Goal: Complete application form: Complete application form

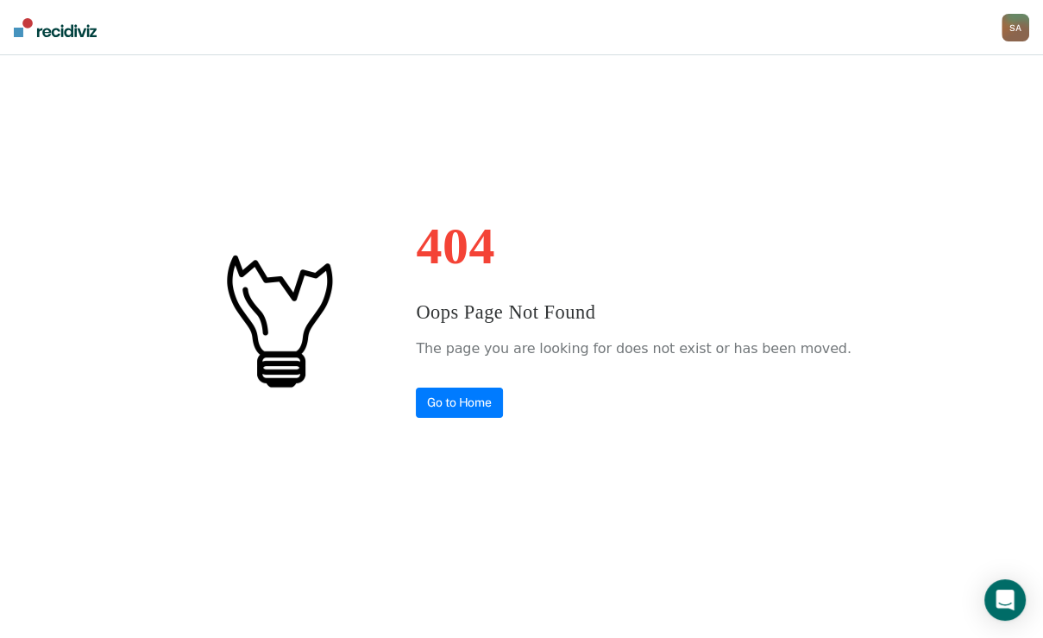
click at [460, 428] on div "404 Oops Page Not Found The page you are looking for does not exist or has been…" at bounding box center [521, 319] width 1043 height 638
click at [1009, 23] on div "S A" at bounding box center [1016, 28] width 28 height 28
click at [871, 98] on link "Go to PSI Case Dashboard" at bounding box center [943, 91] width 144 height 15
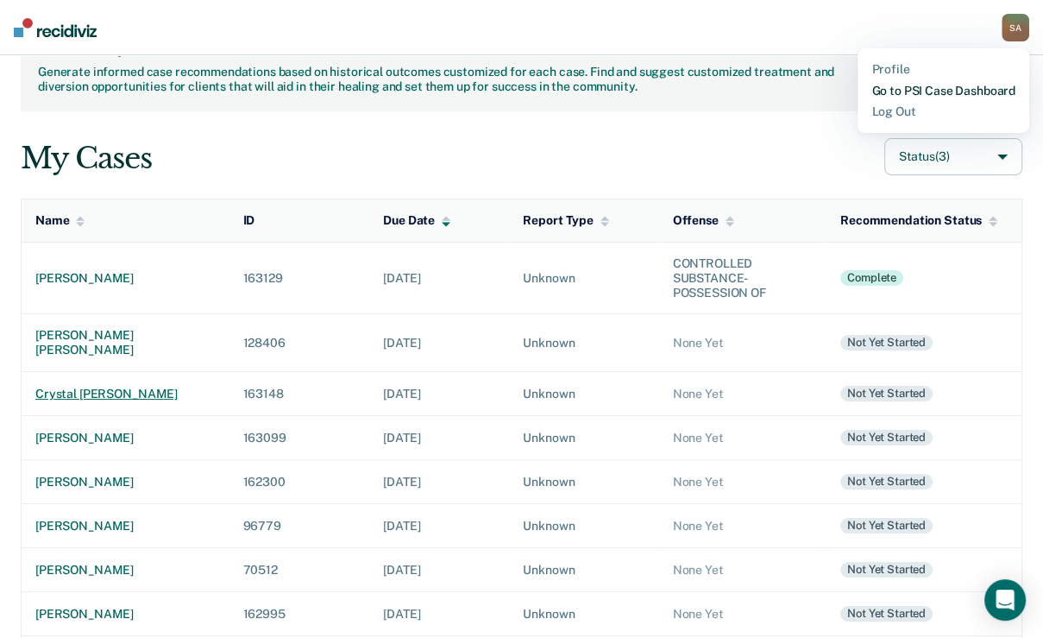
scroll to position [69, 0]
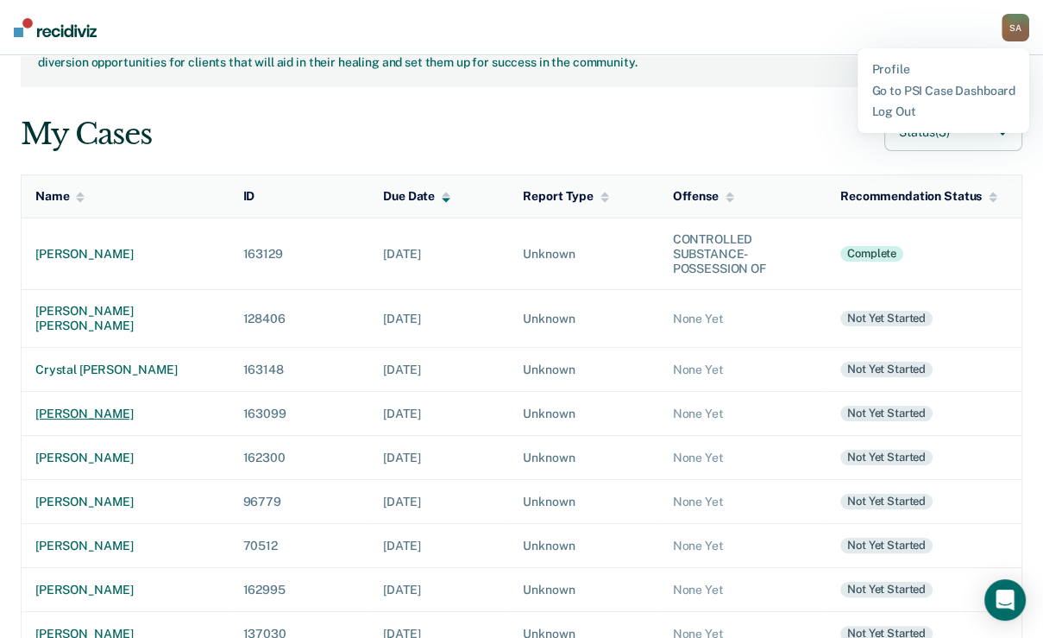
click at [100, 421] on div "[PERSON_NAME]" at bounding box center [124, 413] width 179 height 15
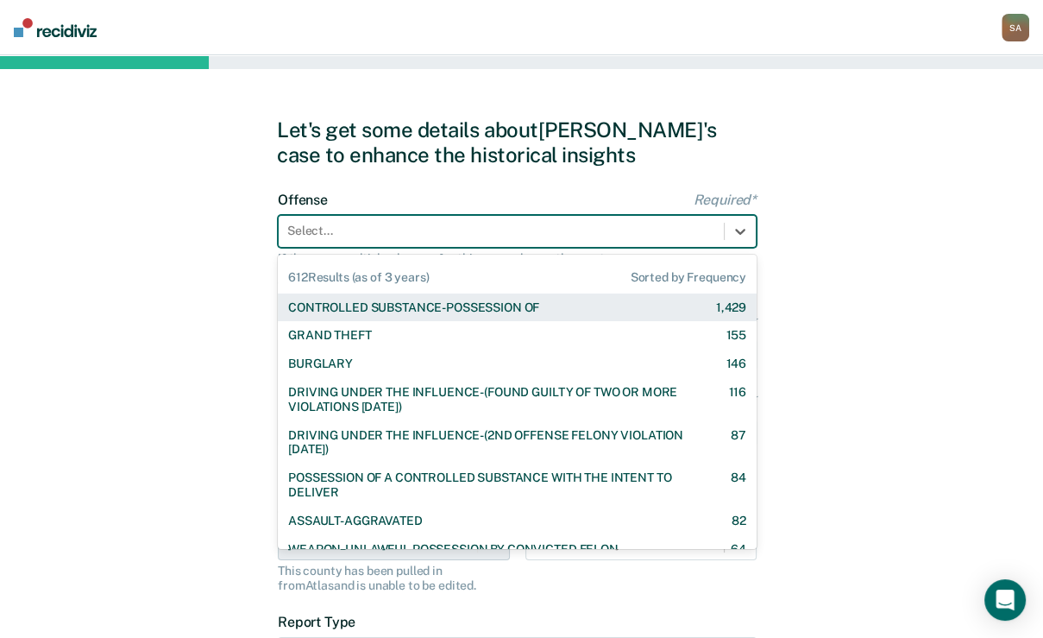
click at [331, 240] on div at bounding box center [501, 231] width 428 height 18
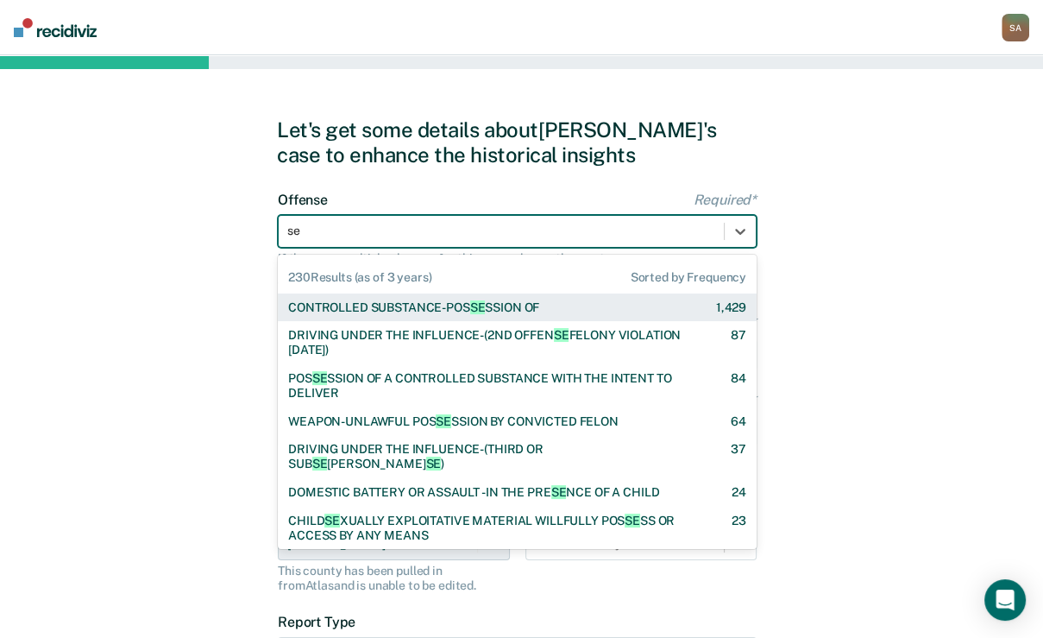
type input "sex"
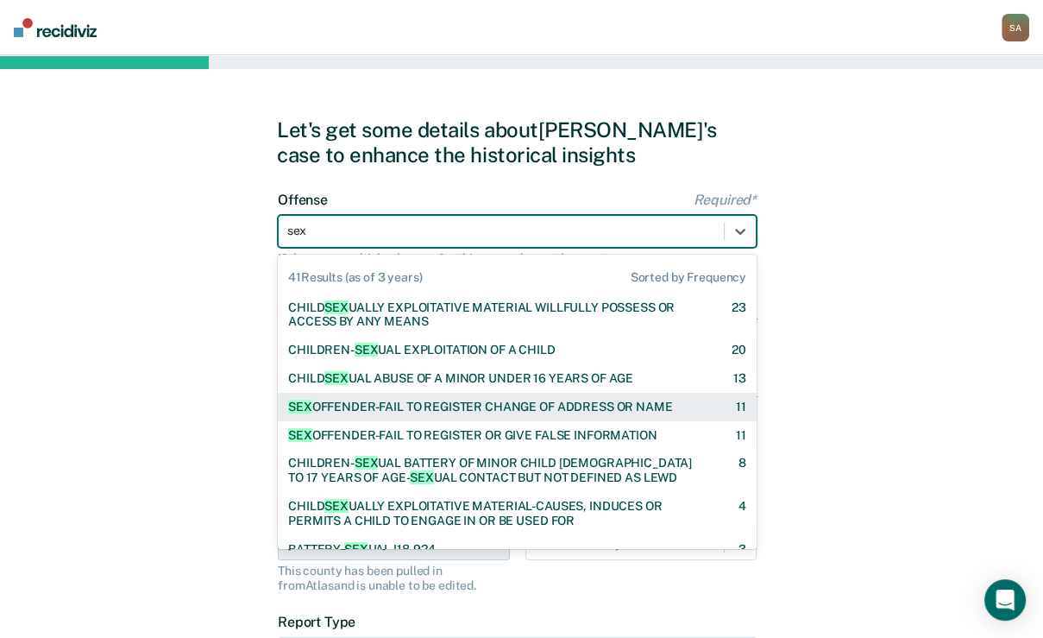
click at [375, 414] on div "SEX OFFENDER-FAIL TO REGISTER CHANGE OF ADDRESS OR NAME" at bounding box center [480, 406] width 384 height 15
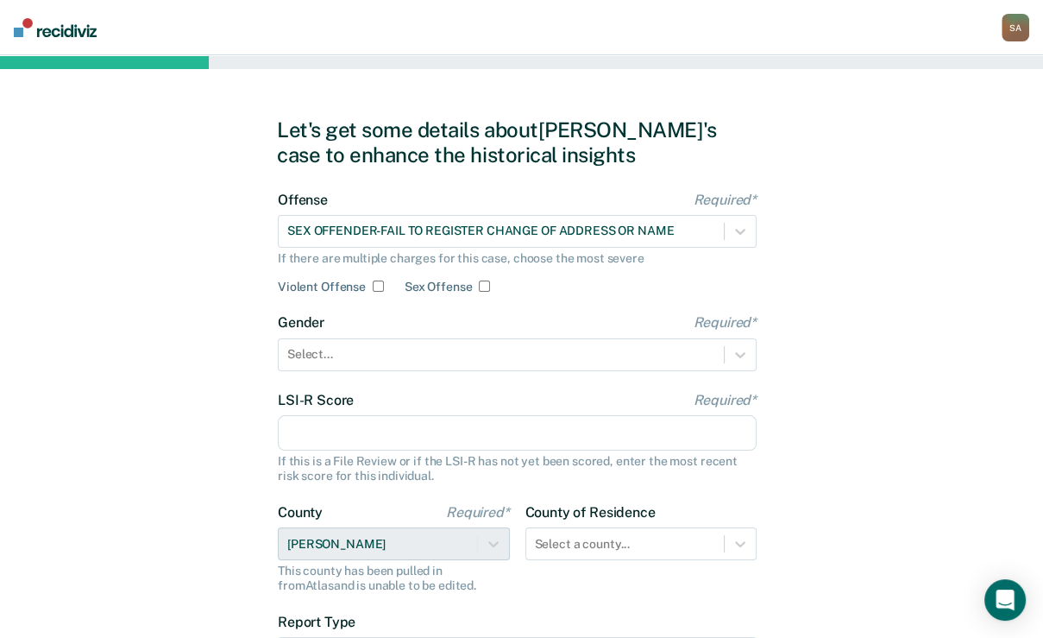
click at [384, 294] on div "Violent Offense" at bounding box center [331, 287] width 106 height 15
click at [490, 292] on input "Sex Offense" at bounding box center [484, 285] width 11 height 11
checkbox input "true"
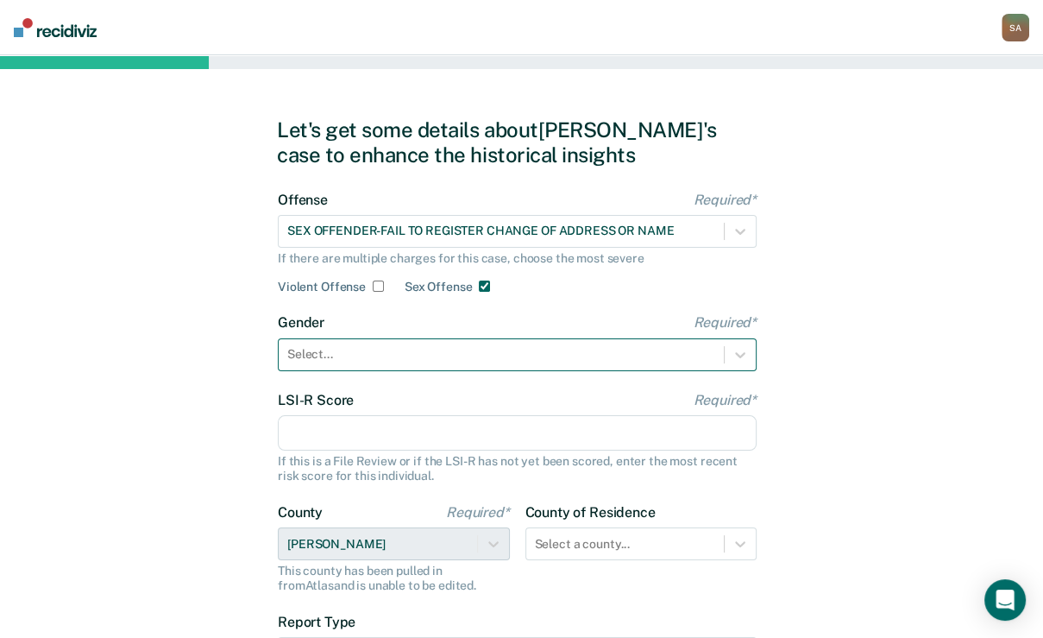
click at [424, 363] on div at bounding box center [501, 354] width 428 height 18
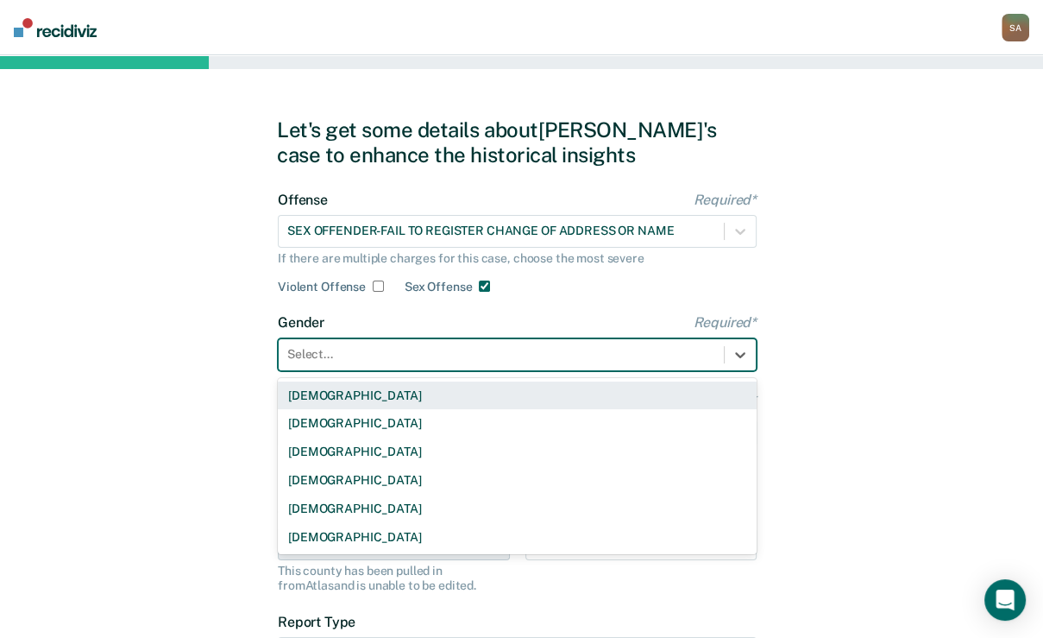
click at [330, 410] on div "[DEMOGRAPHIC_DATA]" at bounding box center [517, 395] width 479 height 28
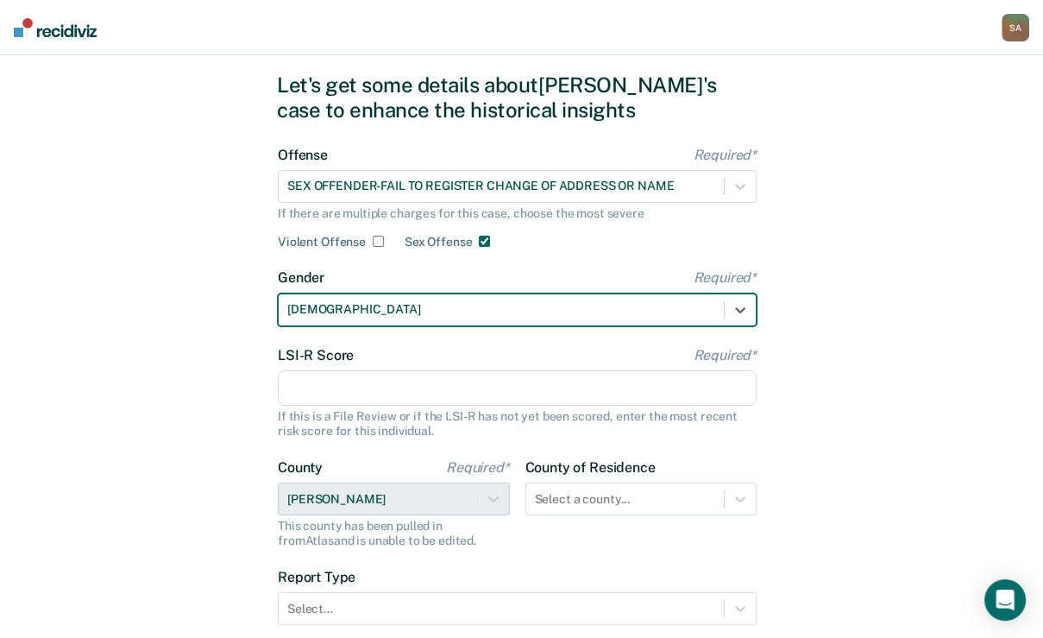
scroll to position [69, 0]
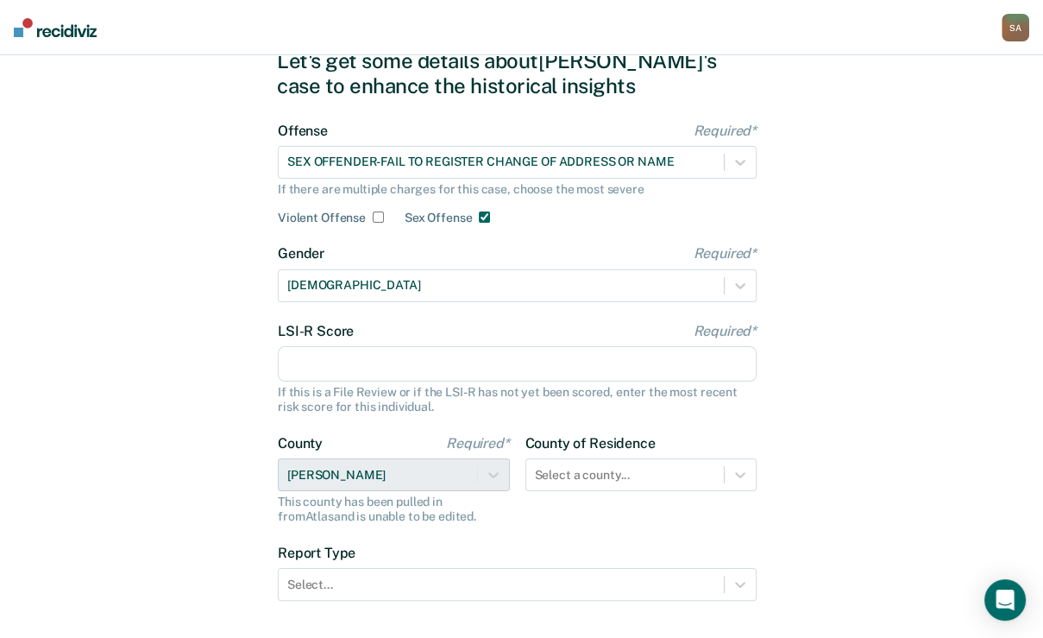
click at [374, 382] on input "LSI-R Score Required*" at bounding box center [517, 364] width 479 height 36
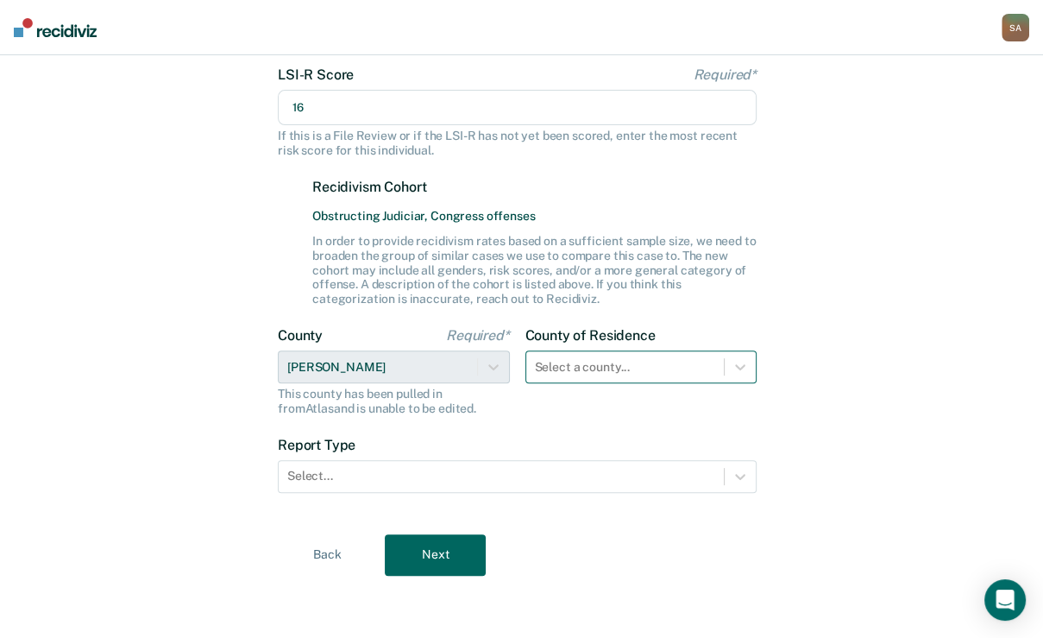
type input "16"
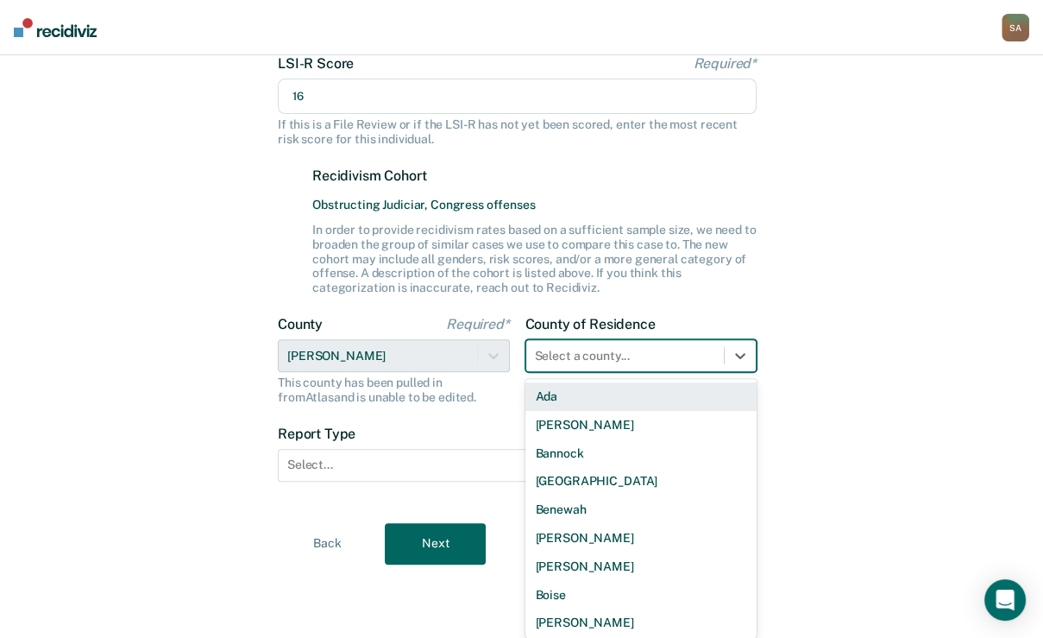
click at [556, 372] on div "44 results available. Use Up and Down to choose options, press Enter to select …" at bounding box center [641, 355] width 232 height 33
click at [796, 338] on div "Let's get some details about [PERSON_NAME]'s case to enhance the historical ins…" at bounding box center [521, 173] width 1043 height 908
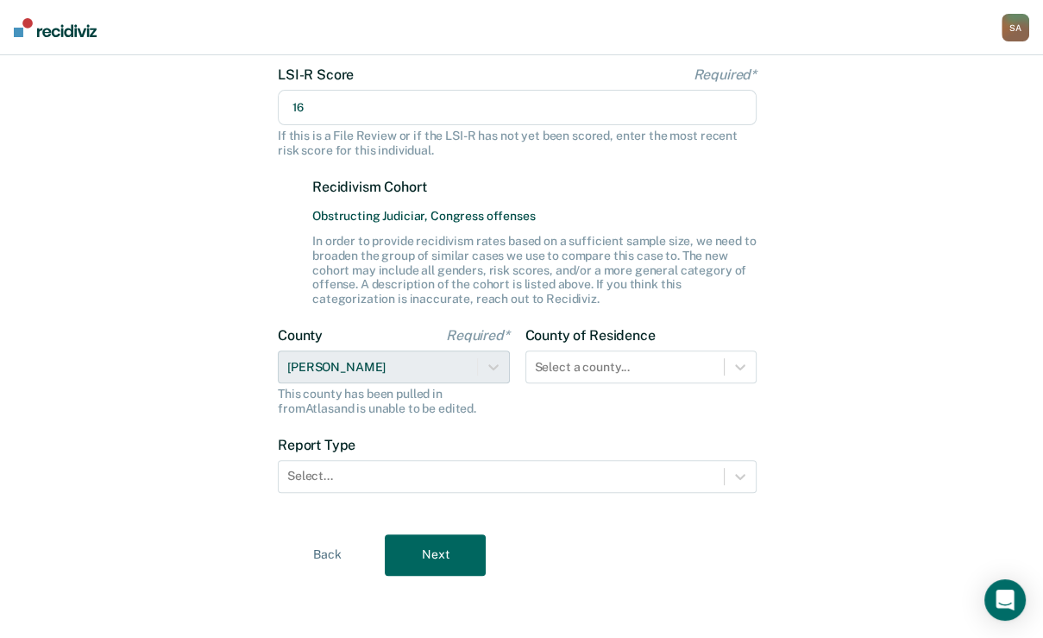
scroll to position [455, 0]
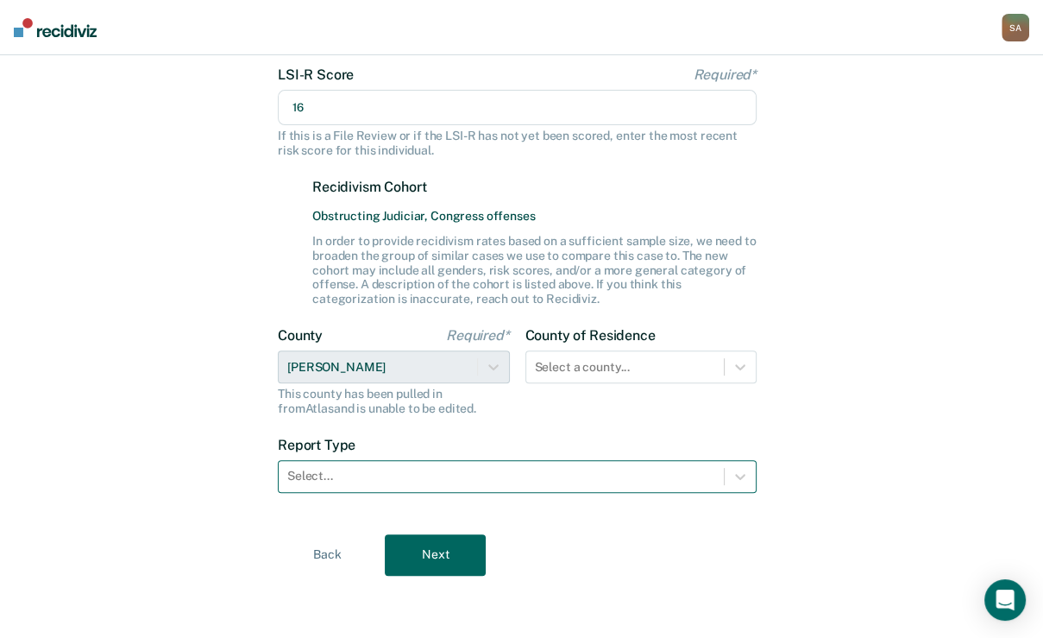
click at [399, 468] on div at bounding box center [501, 476] width 428 height 18
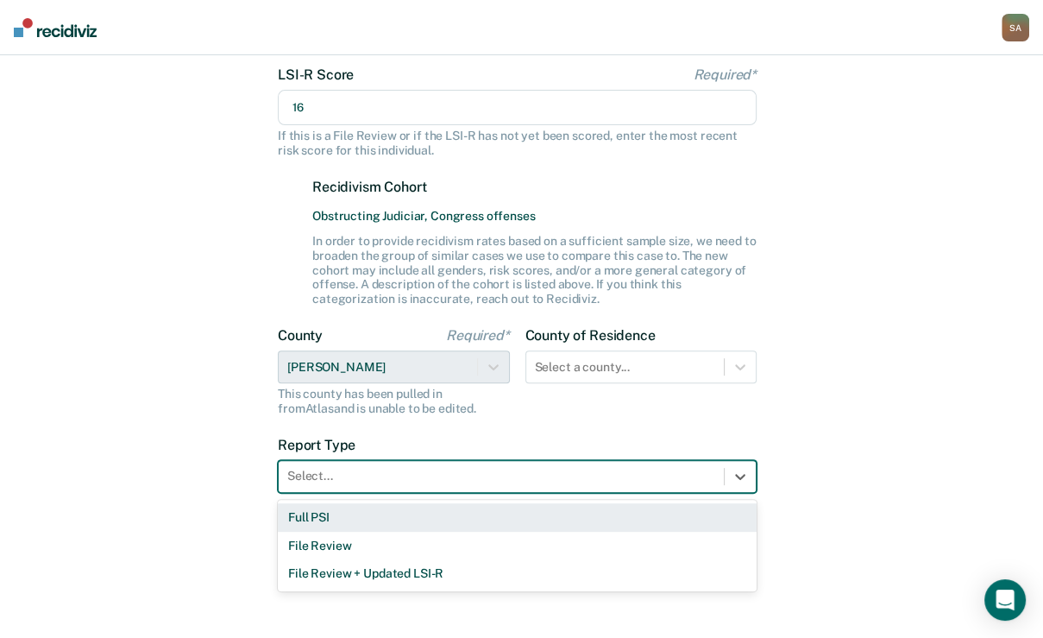
click at [338, 524] on div "Full PSI" at bounding box center [517, 517] width 479 height 28
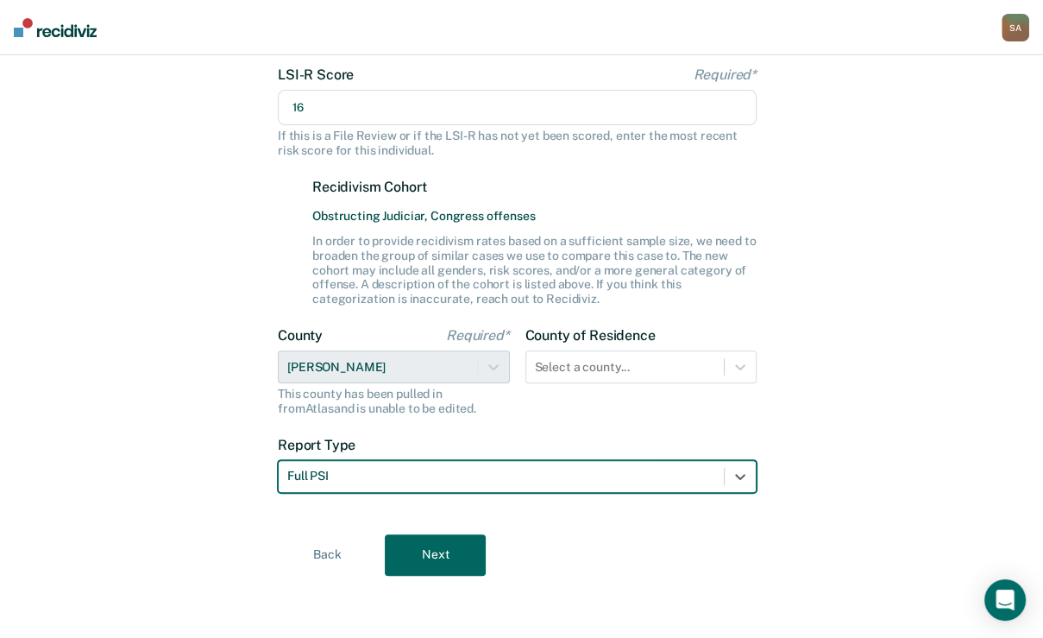
click at [452, 528] on div "Let's get some details about [PERSON_NAME]'s case to enhance the historical ins…" at bounding box center [521, 184] width 489 height 866
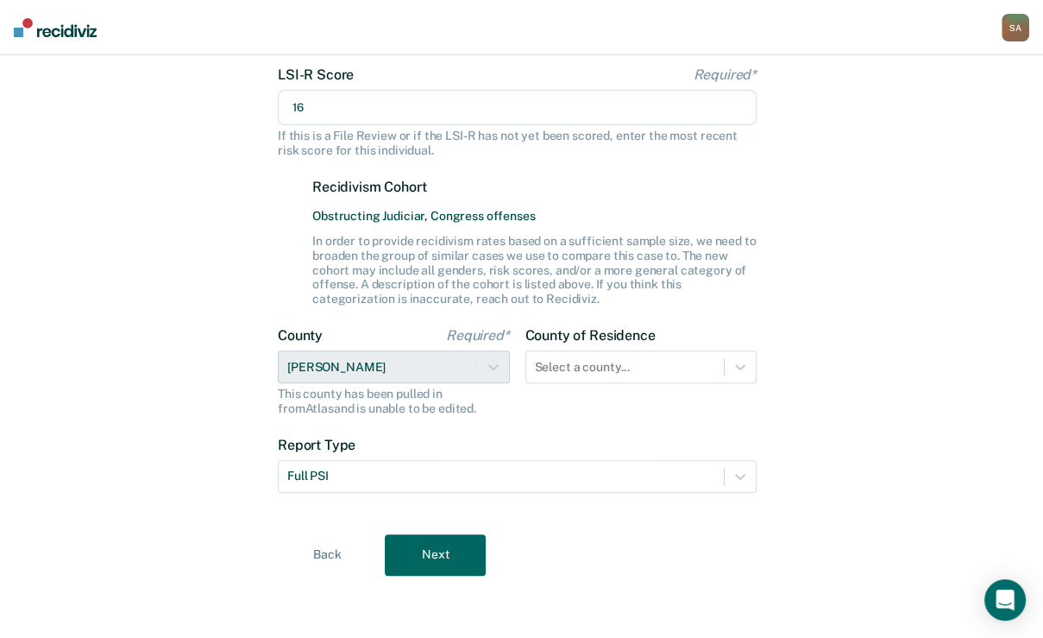
click at [452, 542] on button "Next" at bounding box center [435, 554] width 101 height 41
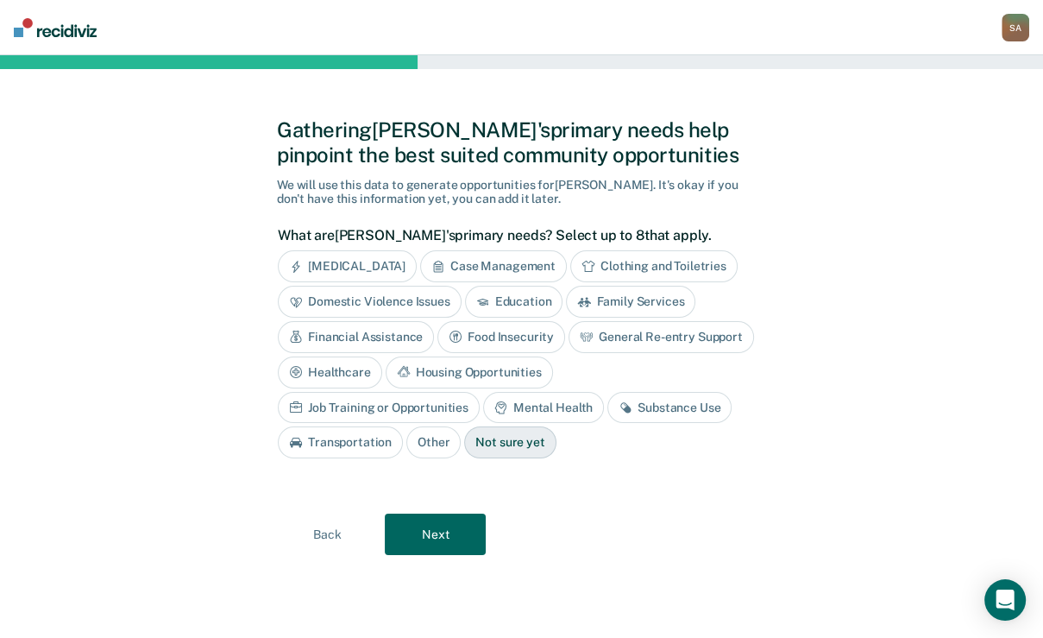
scroll to position [37, 0]
click at [518, 282] on div "Case Management" at bounding box center [493, 266] width 147 height 32
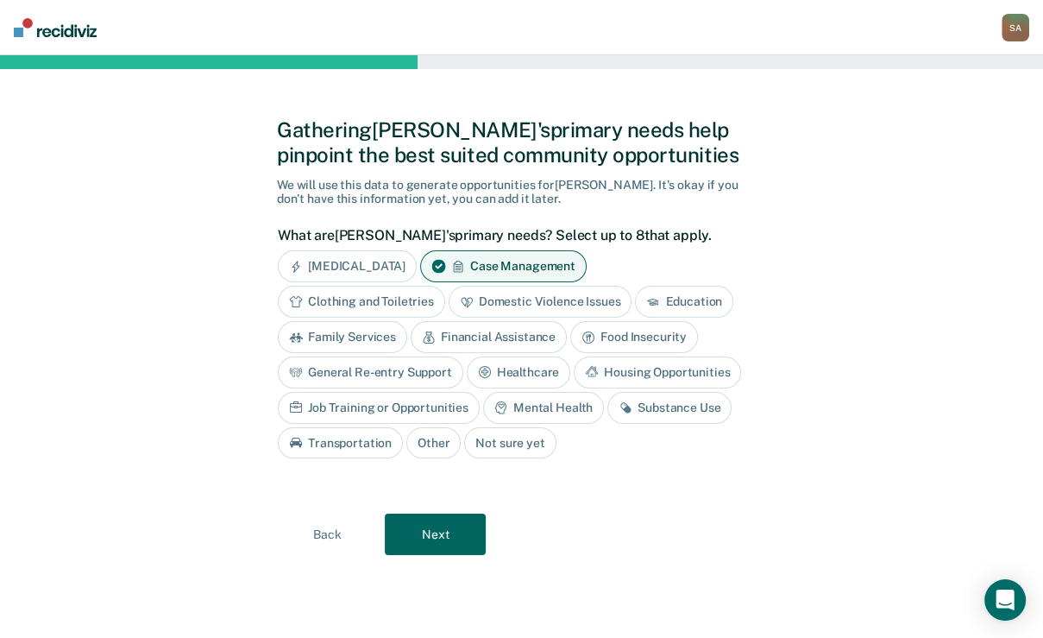
click at [567, 353] on div "Financial Assistance" at bounding box center [489, 337] width 156 height 32
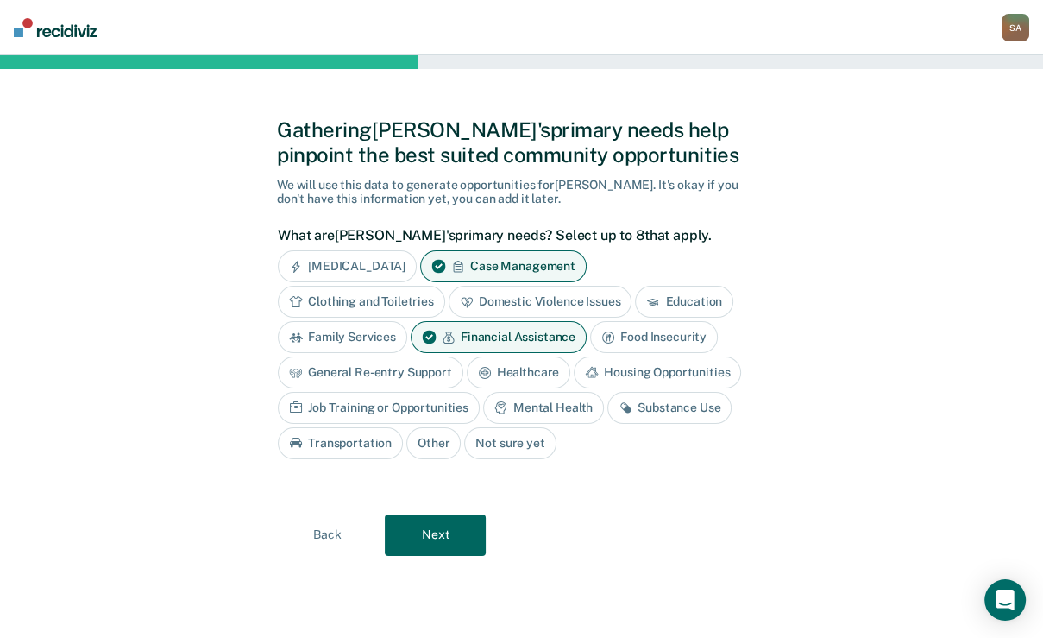
click at [574, 388] on div "Housing Opportunities" at bounding box center [657, 372] width 167 height 32
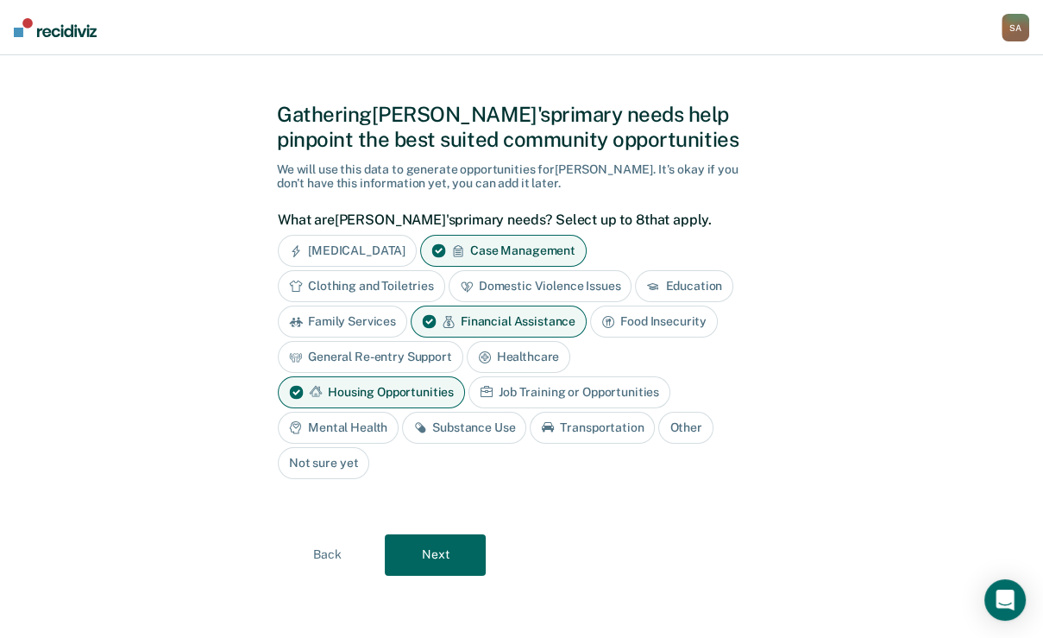
click at [399, 443] on div "Mental Health" at bounding box center [338, 427] width 121 height 32
click at [466, 543] on button "Next" at bounding box center [435, 554] width 101 height 41
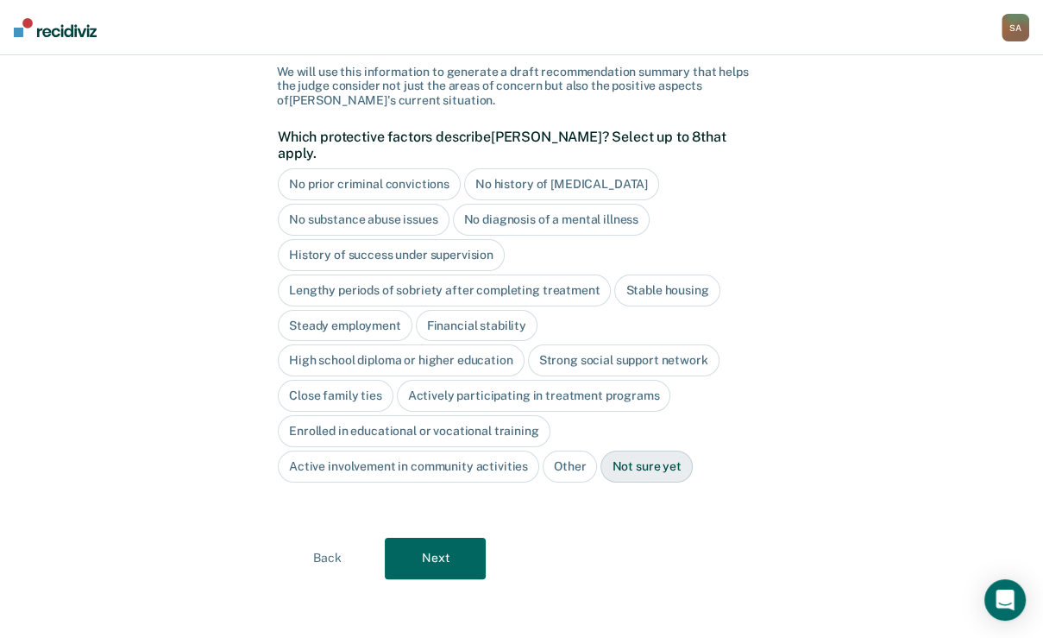
scroll to position [138, 0]
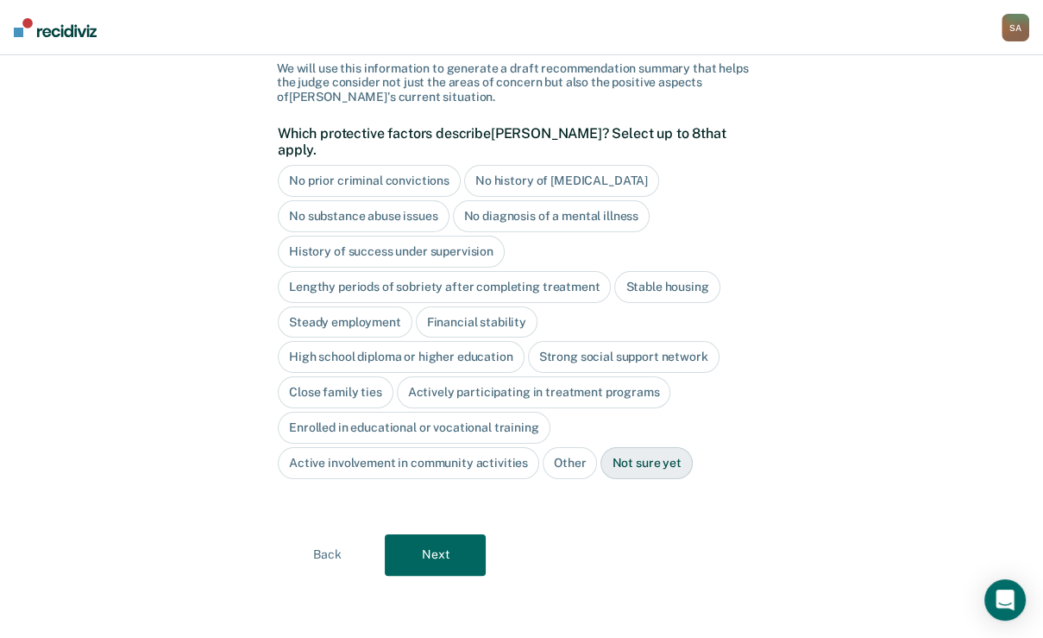
click at [528, 373] on div "Strong social support network" at bounding box center [624, 357] width 192 height 32
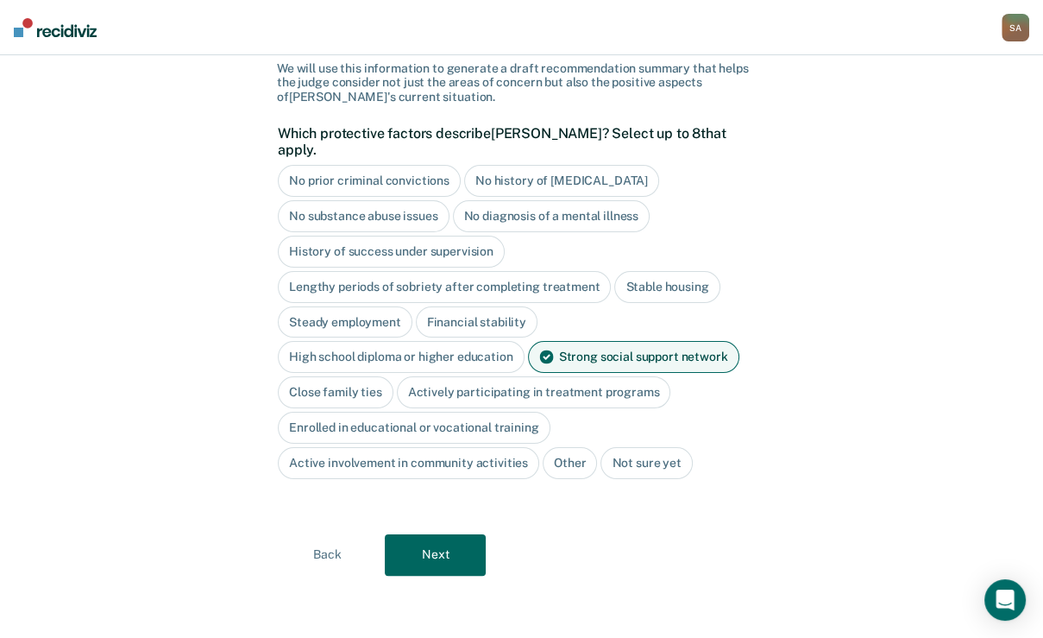
scroll to position [207, 0]
click at [449, 479] on div "Active involvement in community activities" at bounding box center [408, 463] width 261 height 32
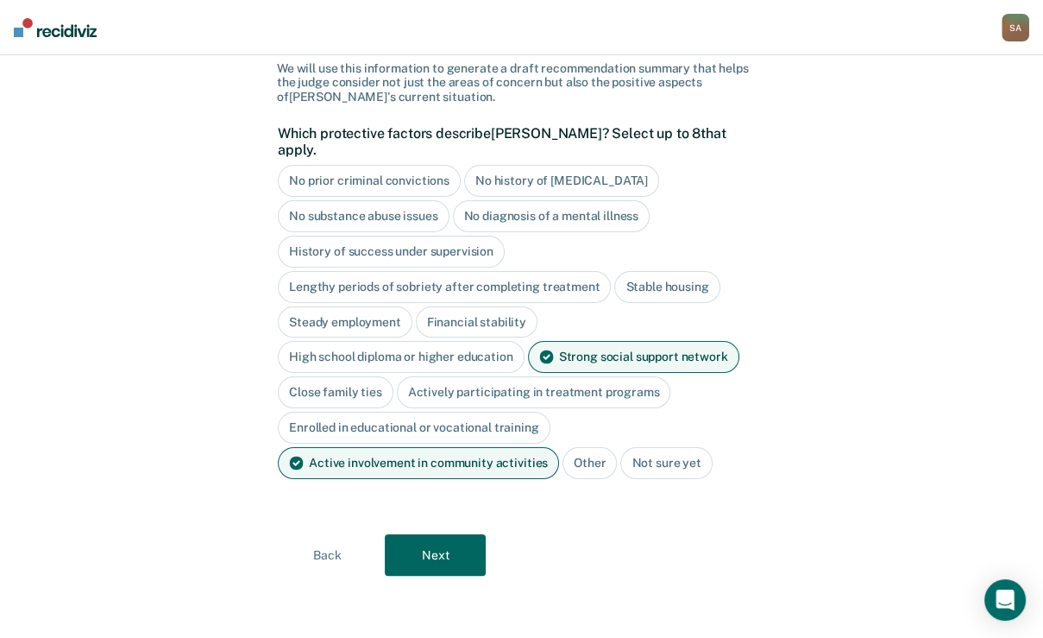
click at [452, 575] on button "Next" at bounding box center [435, 554] width 101 height 41
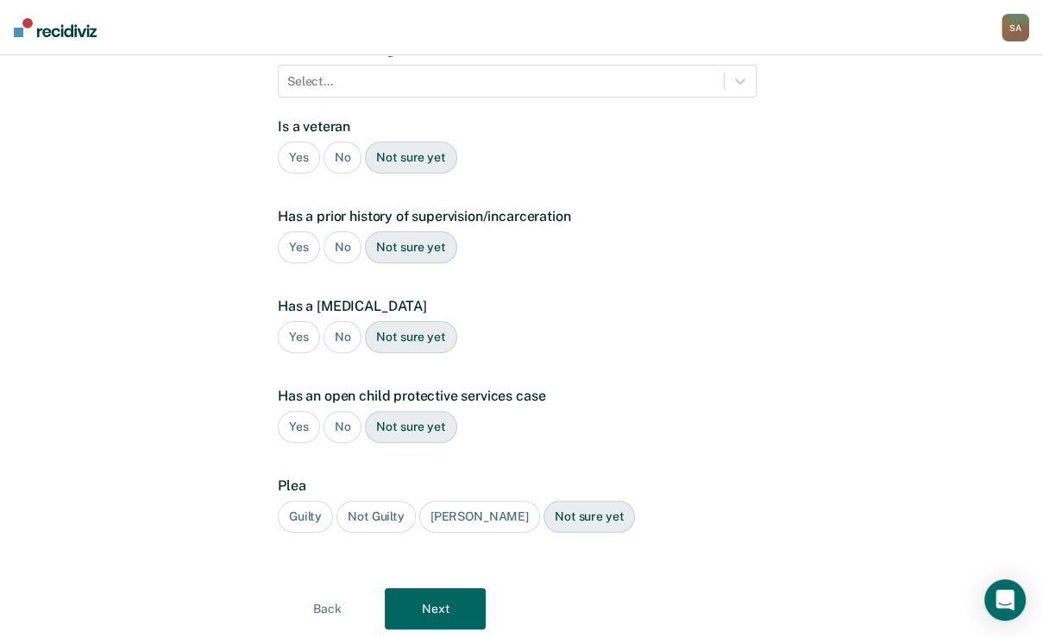
scroll to position [36, 0]
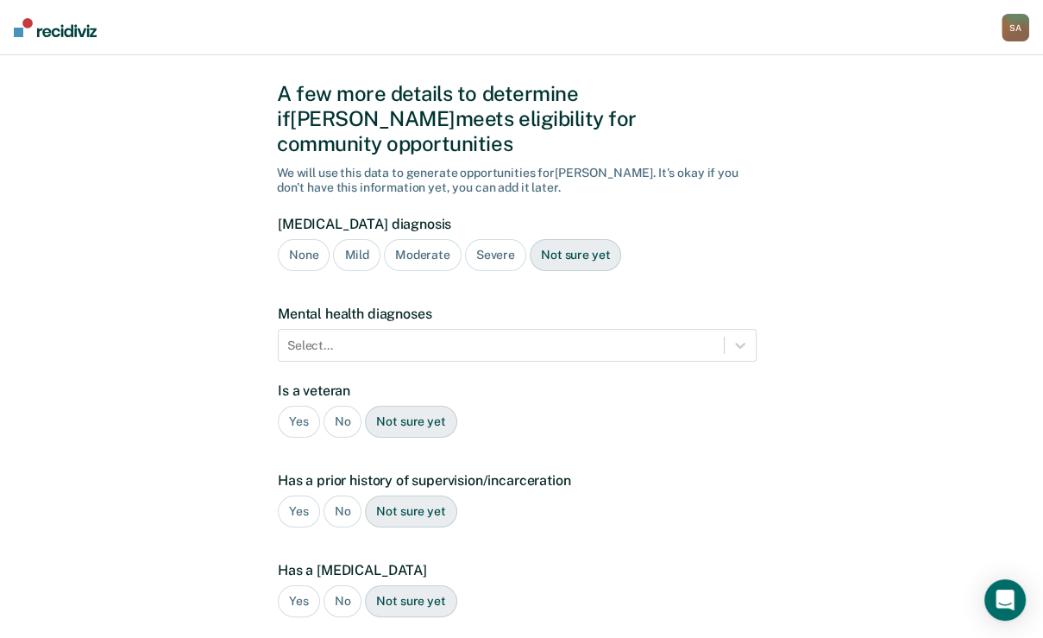
click at [526, 271] on div "Severe" at bounding box center [495, 255] width 61 height 32
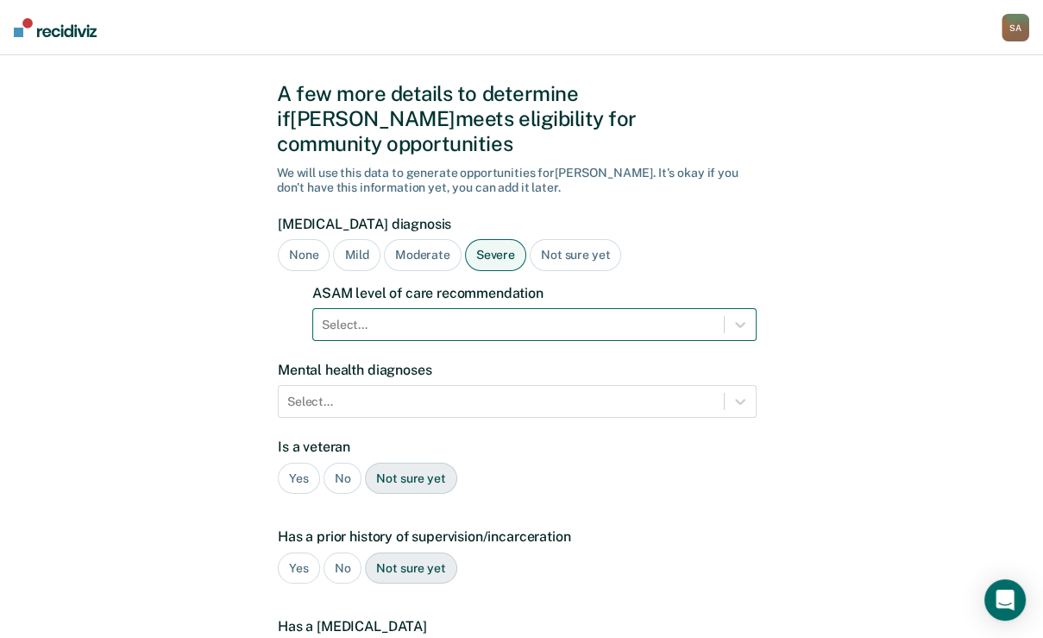
click at [444, 337] on div "Select..." at bounding box center [518, 324] width 411 height 25
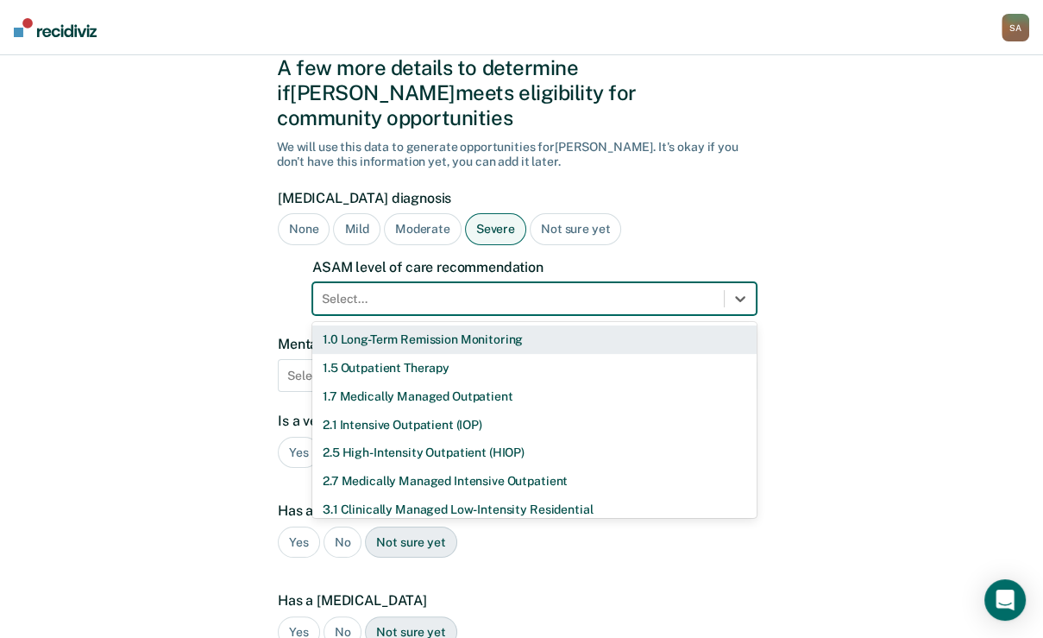
scroll to position [63, 0]
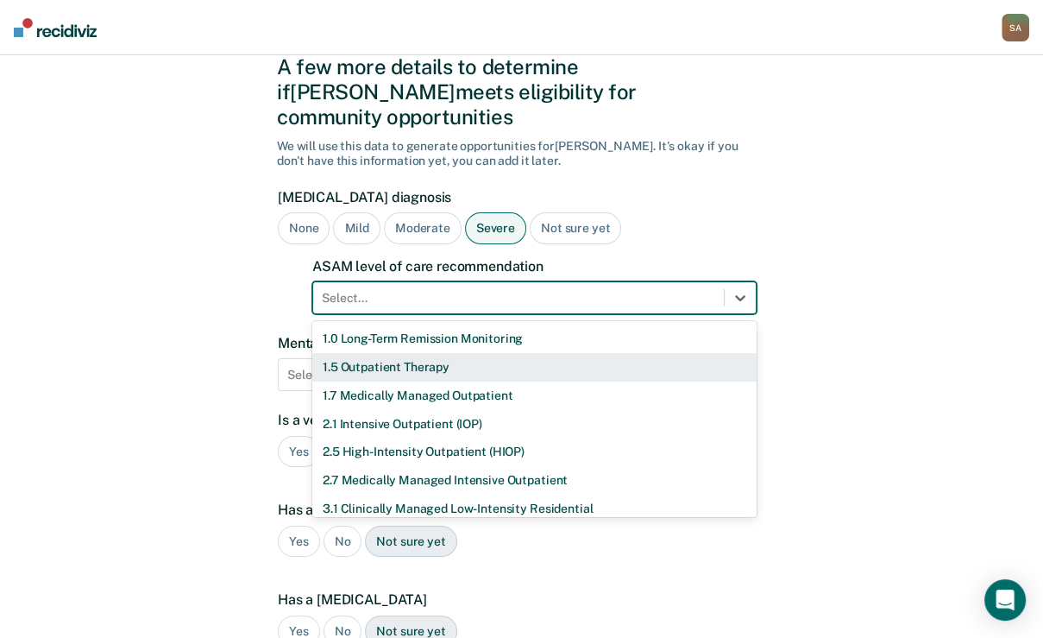
click at [438, 381] on div "1.5 Outpatient Therapy" at bounding box center [534, 367] width 444 height 28
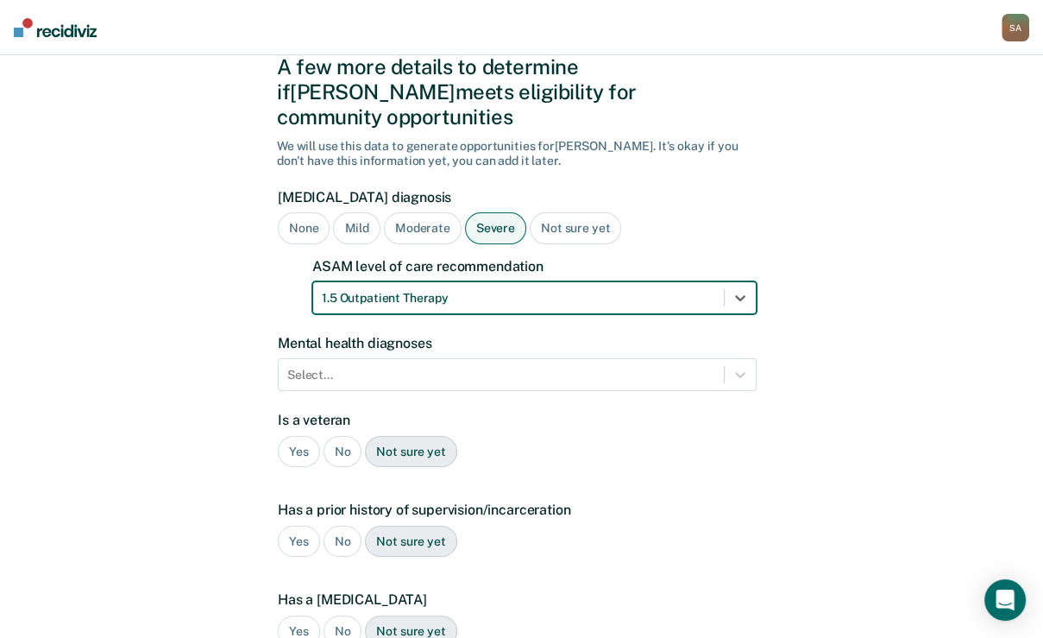
click at [438, 391] on div "Select..." at bounding box center [517, 374] width 479 height 33
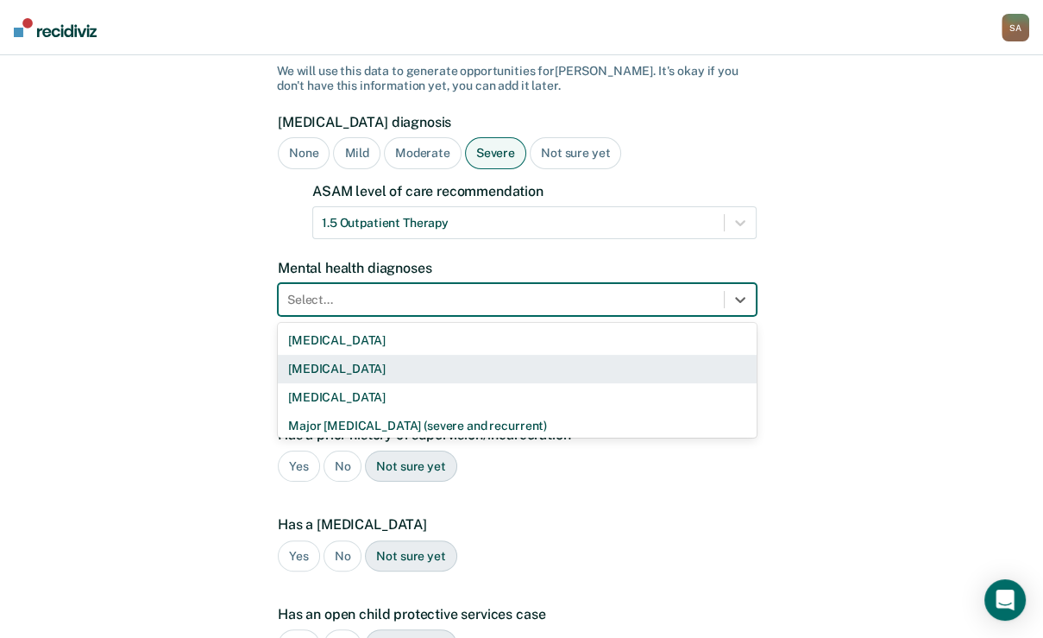
scroll to position [145, 0]
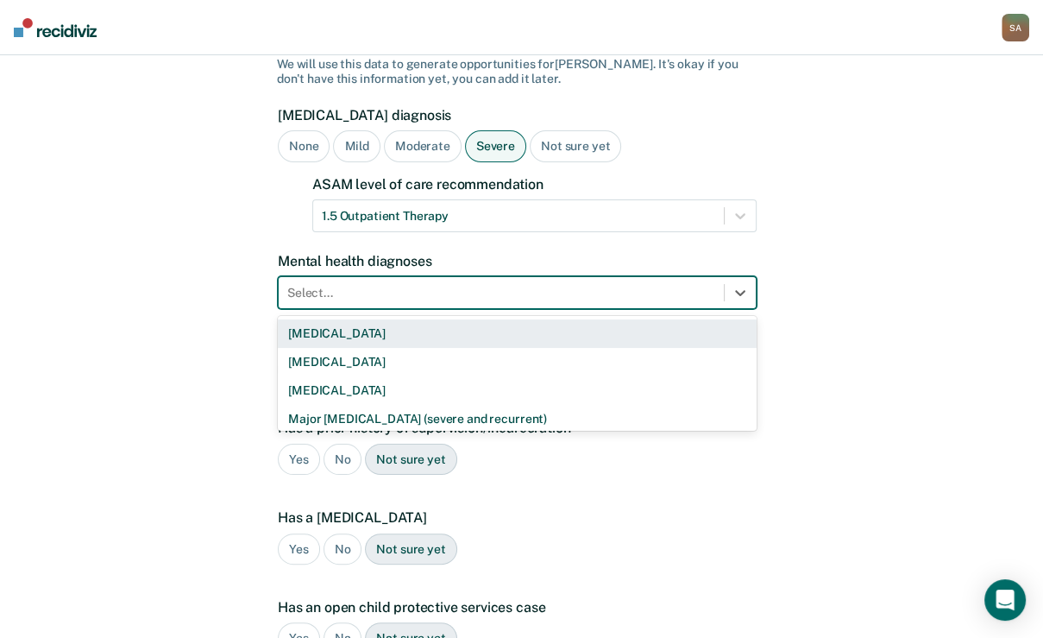
click at [418, 348] on div "[MEDICAL_DATA]" at bounding box center [517, 333] width 479 height 28
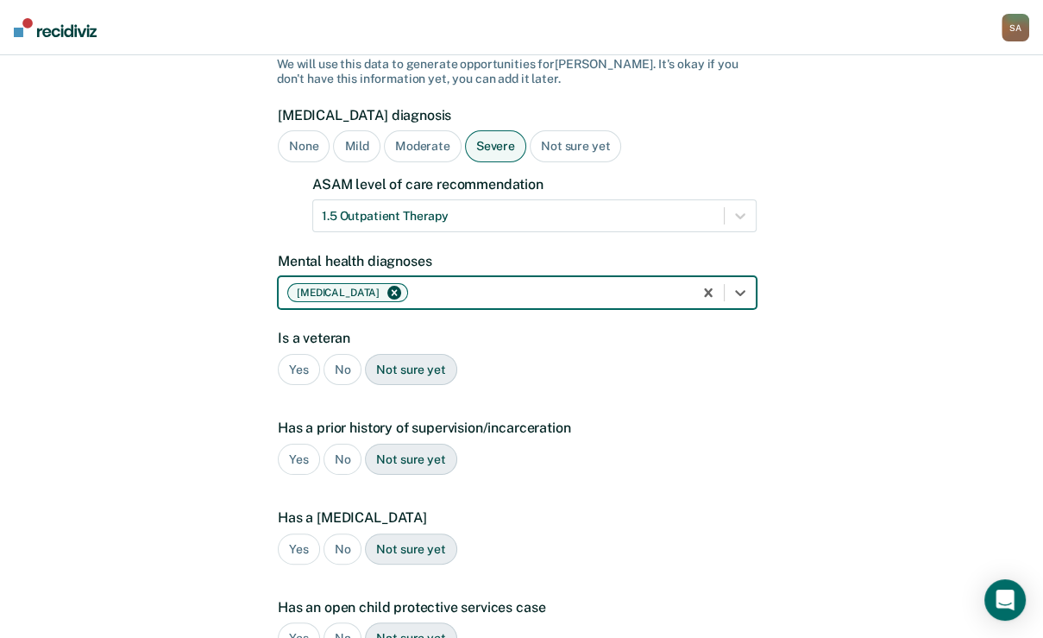
click at [343, 386] on div "No" at bounding box center [343, 370] width 39 height 32
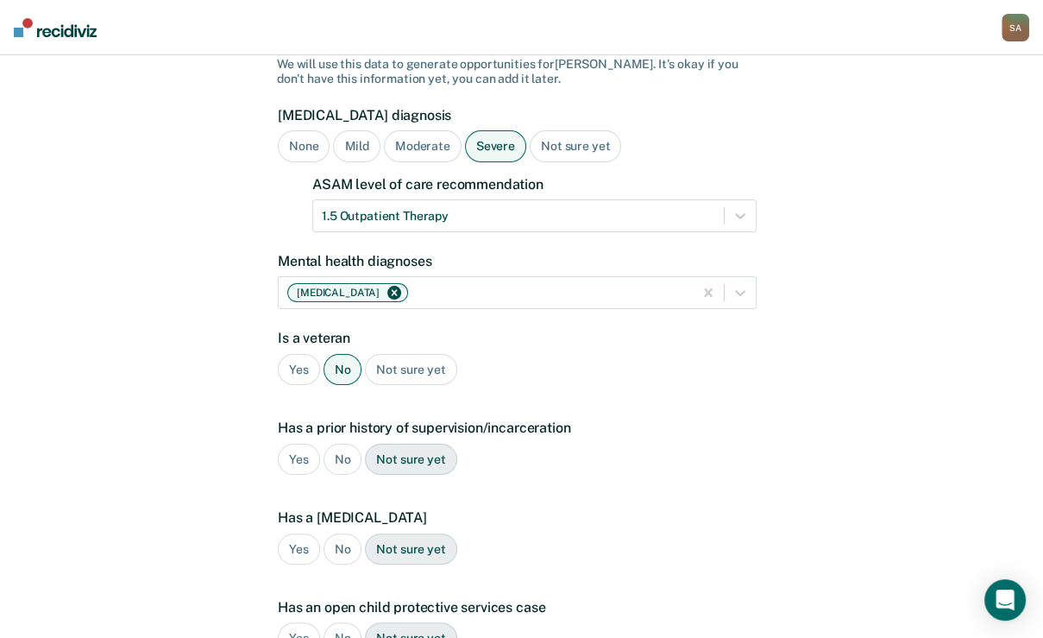
click at [306, 475] on div "Yes" at bounding box center [299, 459] width 42 height 32
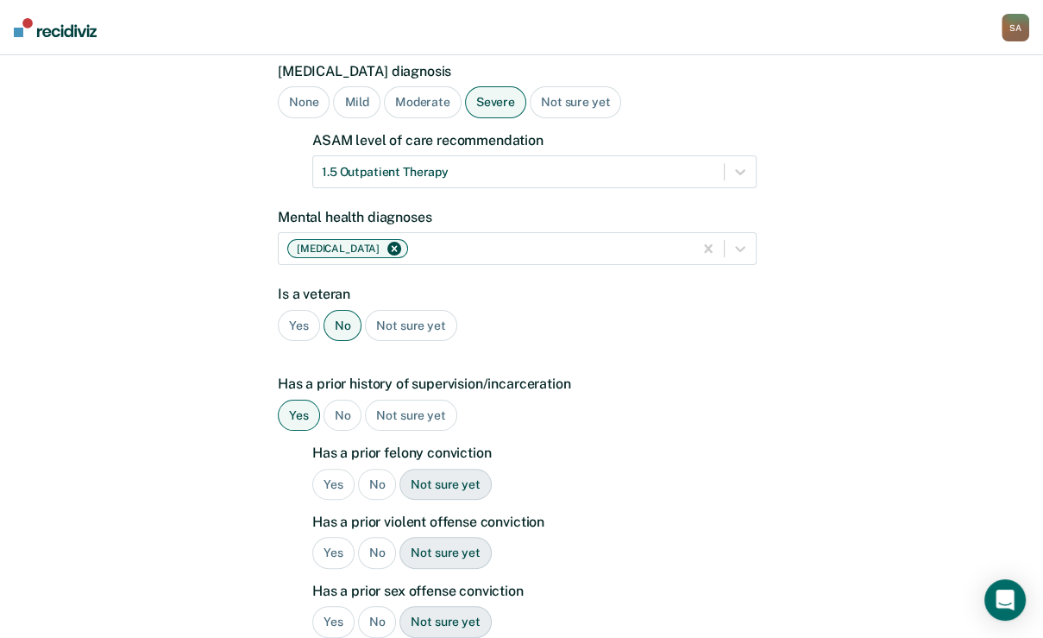
scroll to position [214, 0]
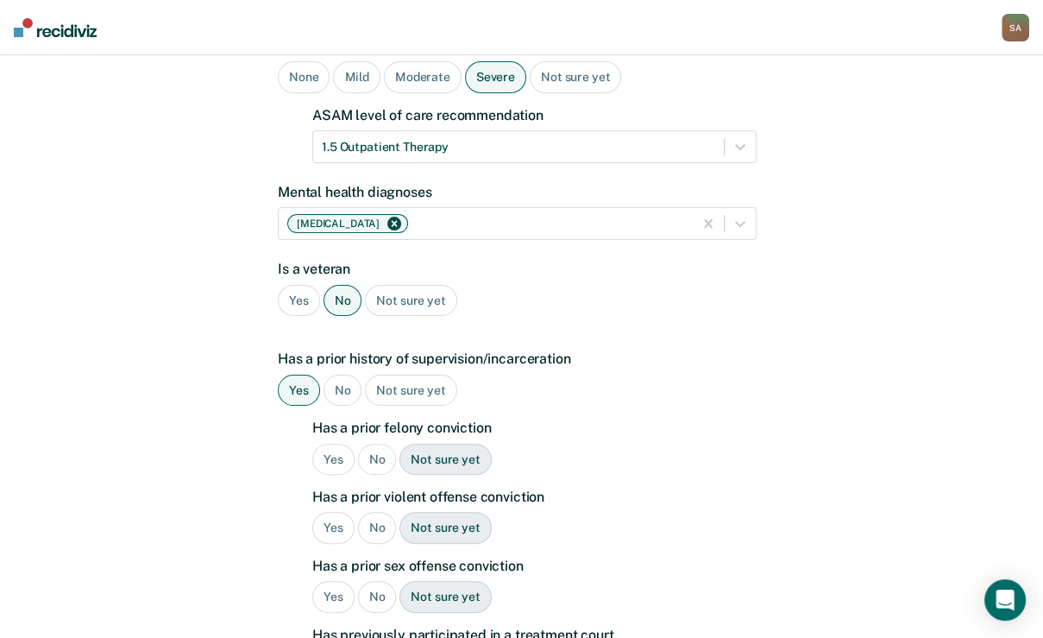
click at [328, 475] on div "Yes" at bounding box center [333, 459] width 42 height 32
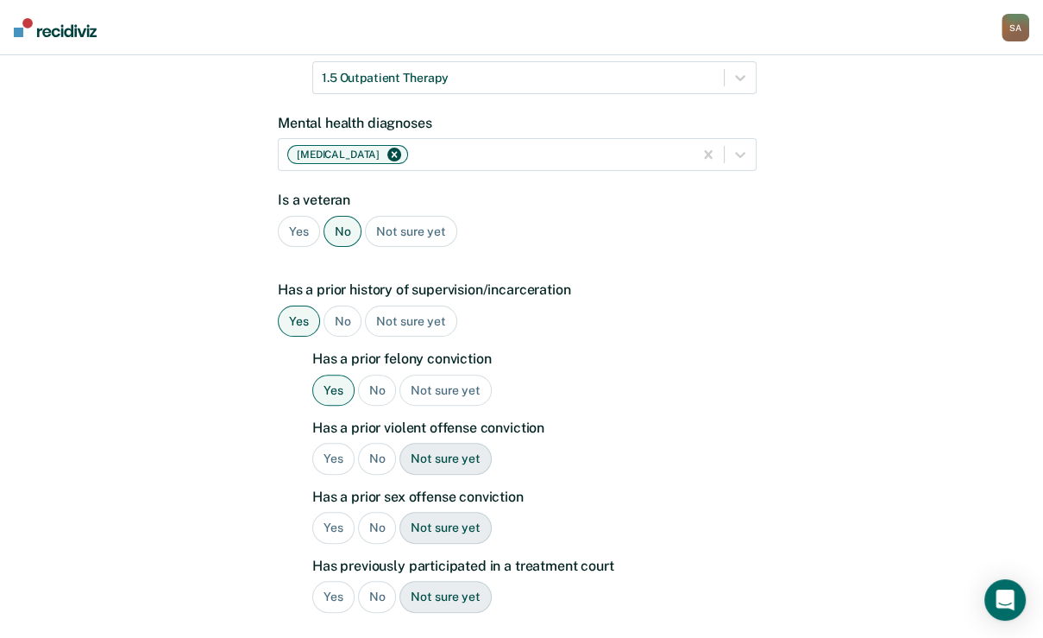
click at [328, 474] on div "Yes" at bounding box center [333, 459] width 42 height 32
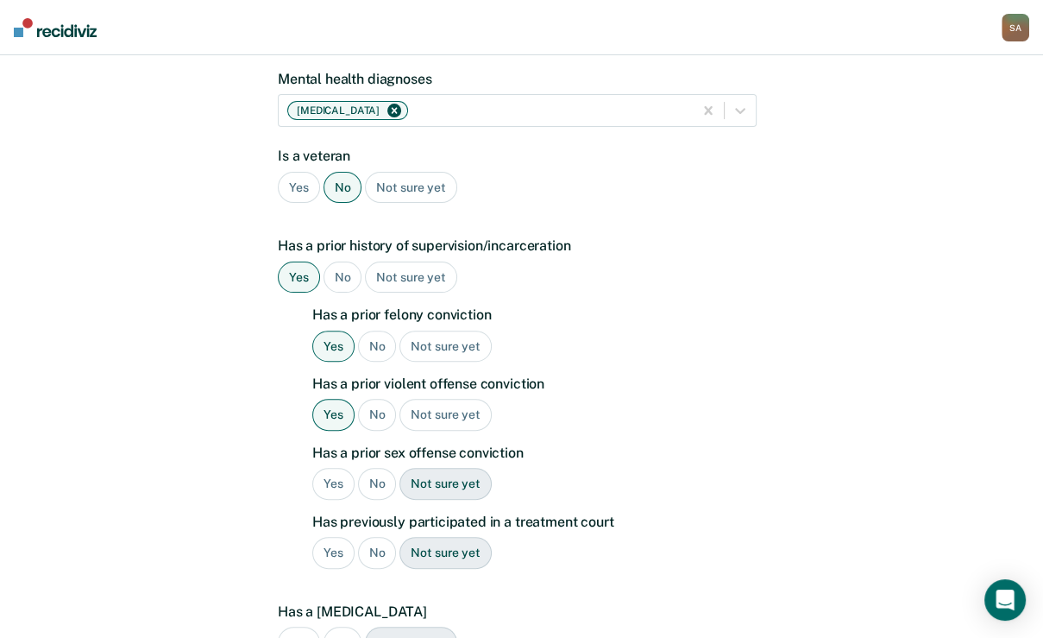
scroll to position [352, 0]
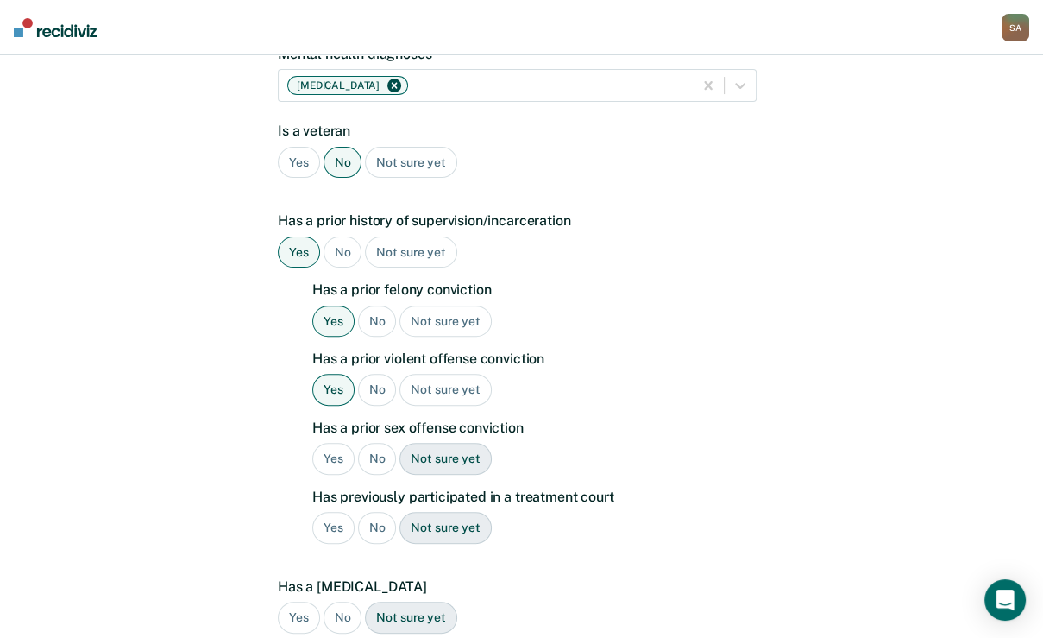
click at [329, 474] on div "Yes" at bounding box center [333, 459] width 42 height 32
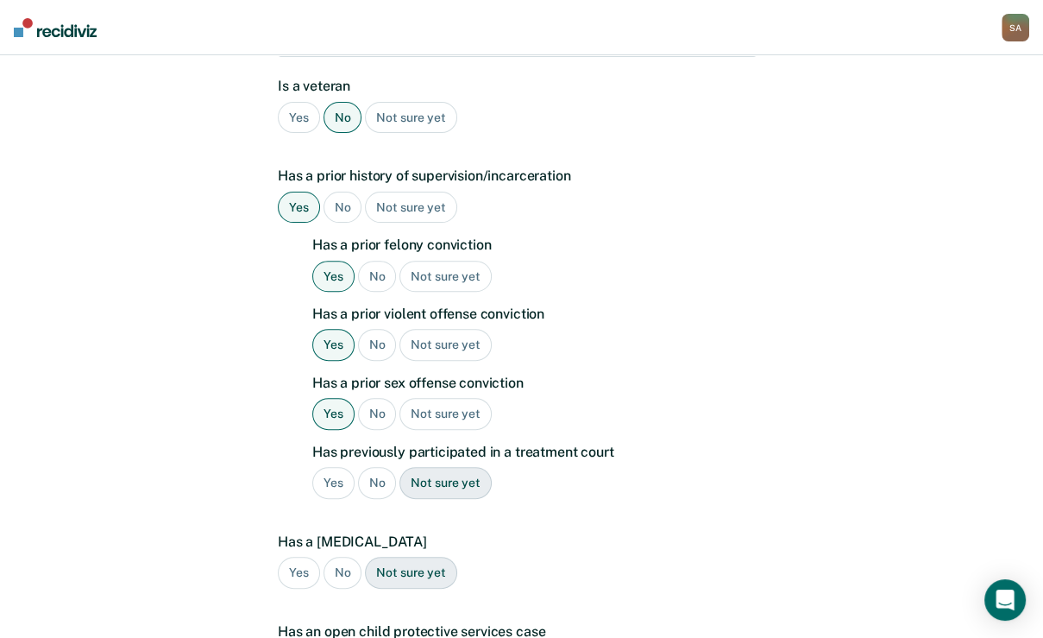
scroll to position [490, 0]
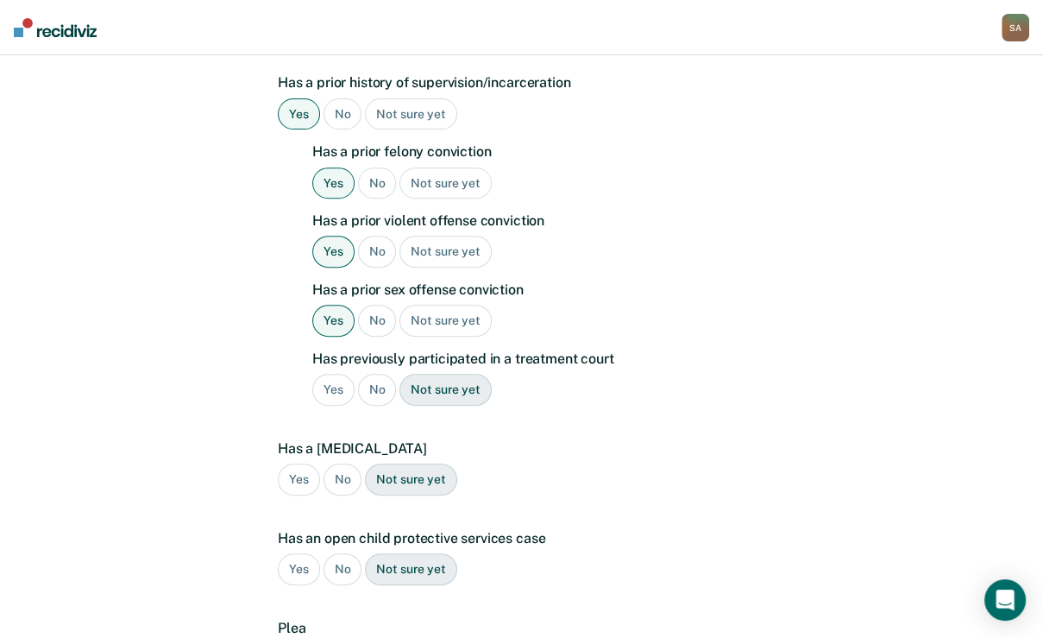
click at [383, 405] on div "No" at bounding box center [377, 390] width 39 height 32
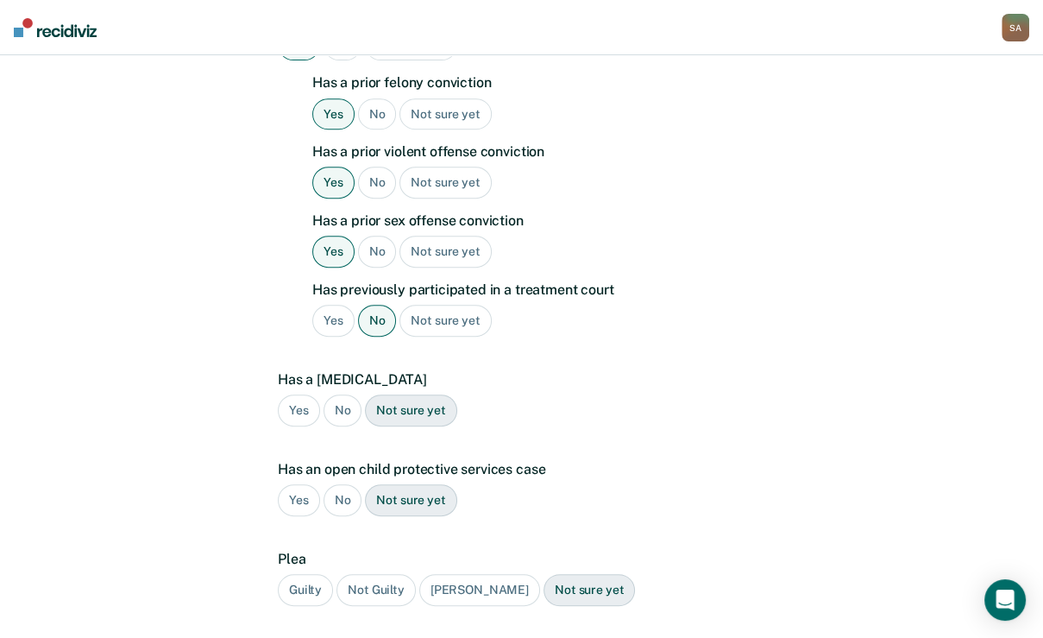
click at [355, 426] on div "No" at bounding box center [343, 410] width 39 height 32
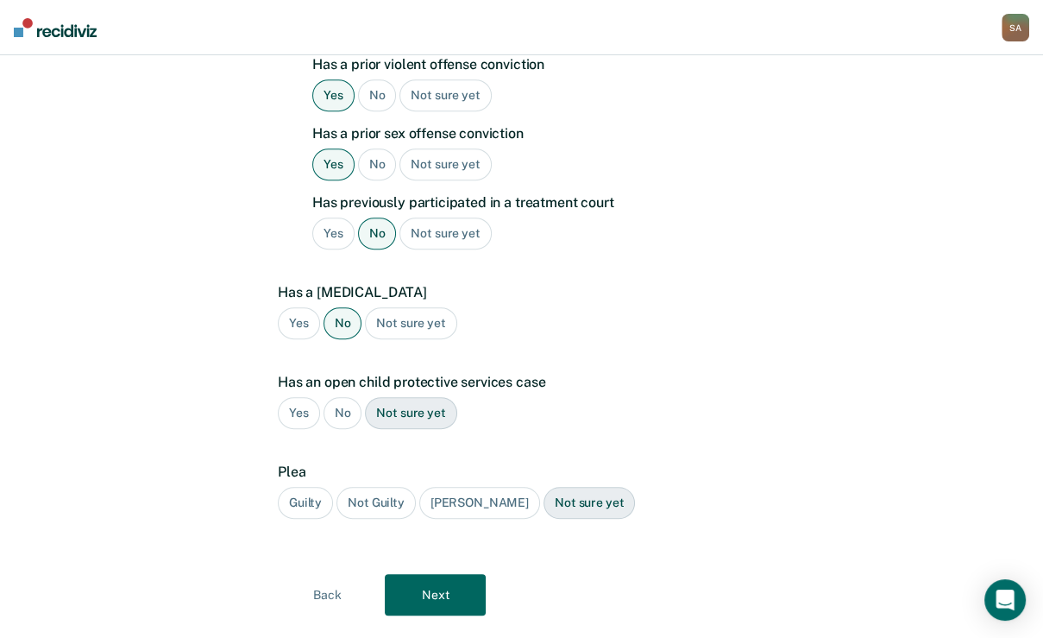
scroll to position [697, 0]
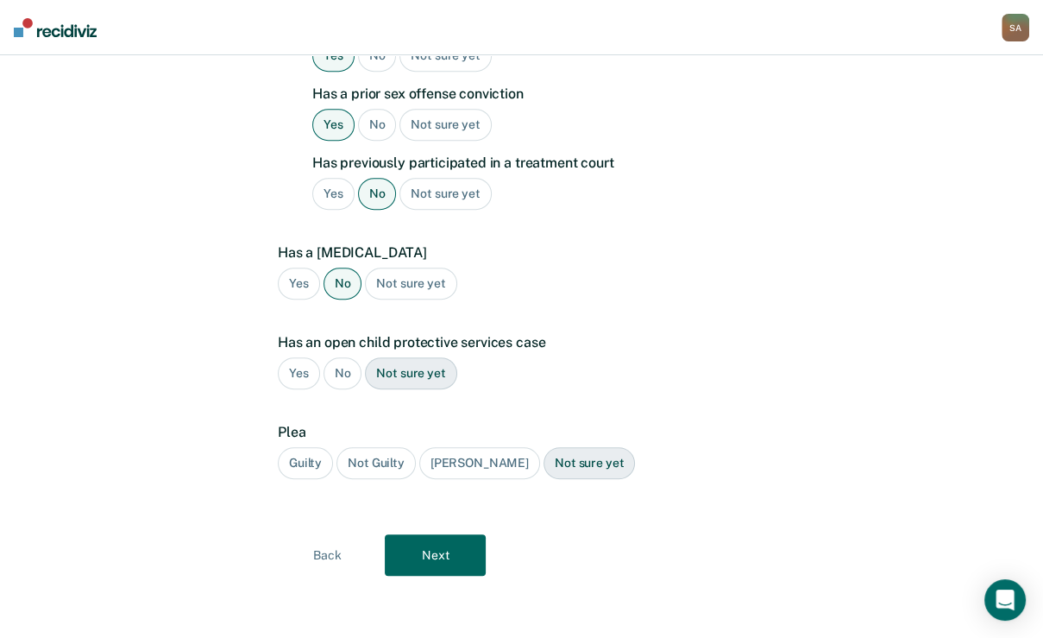
click at [355, 389] on div "No" at bounding box center [343, 373] width 39 height 32
click at [316, 479] on div "Guilty" at bounding box center [305, 463] width 55 height 32
click at [412, 556] on button "Next" at bounding box center [435, 554] width 101 height 41
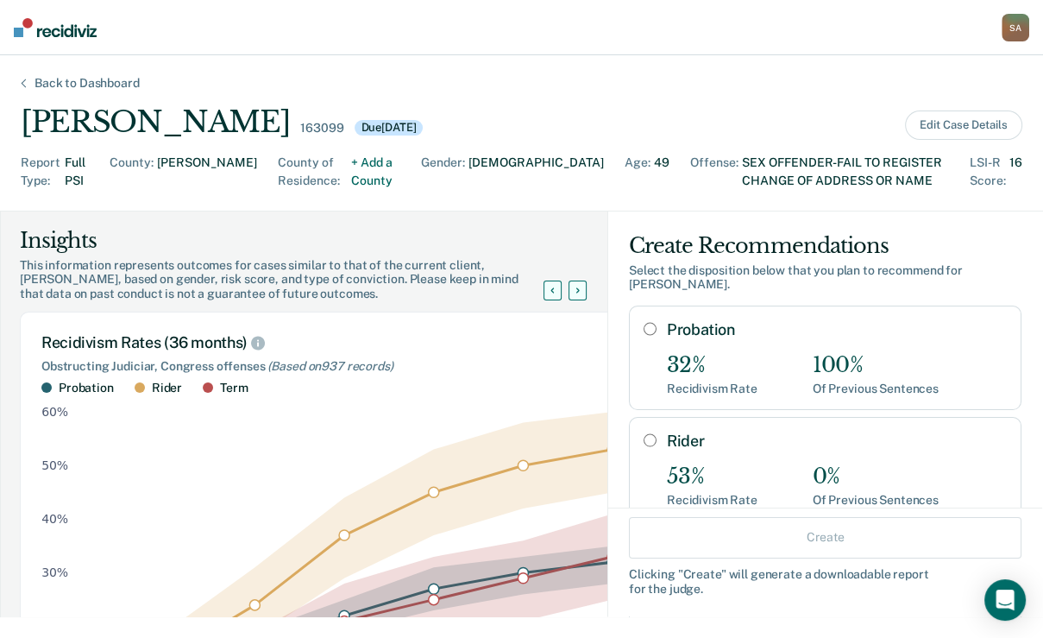
click at [644, 336] on input "Probation" at bounding box center [650, 329] width 13 height 14
radio input "true"
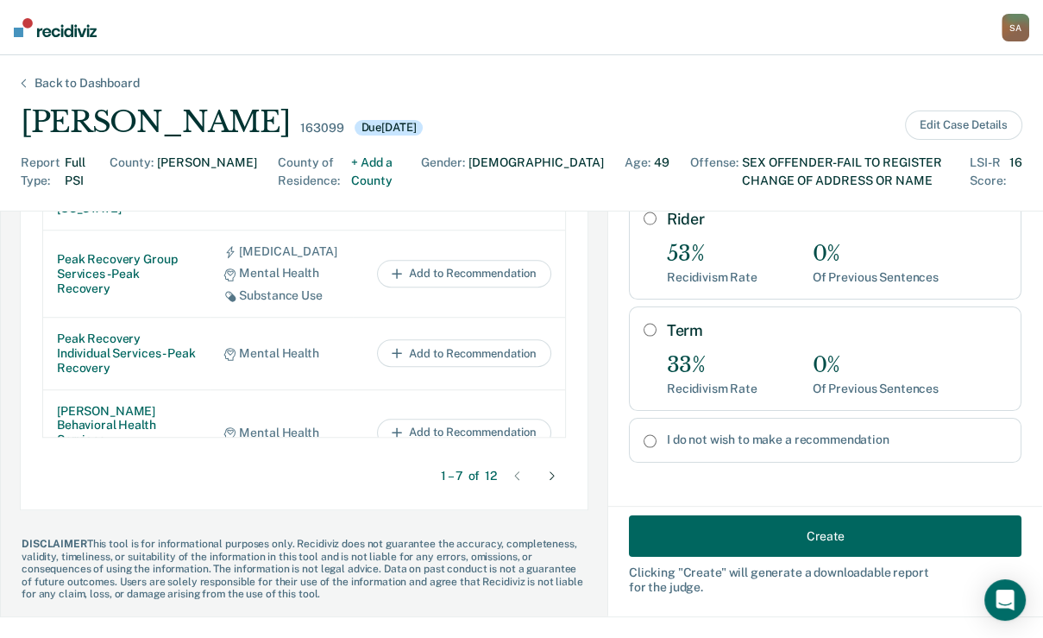
scroll to position [1345, 0]
click at [707, 521] on button "Create" at bounding box center [825, 535] width 393 height 41
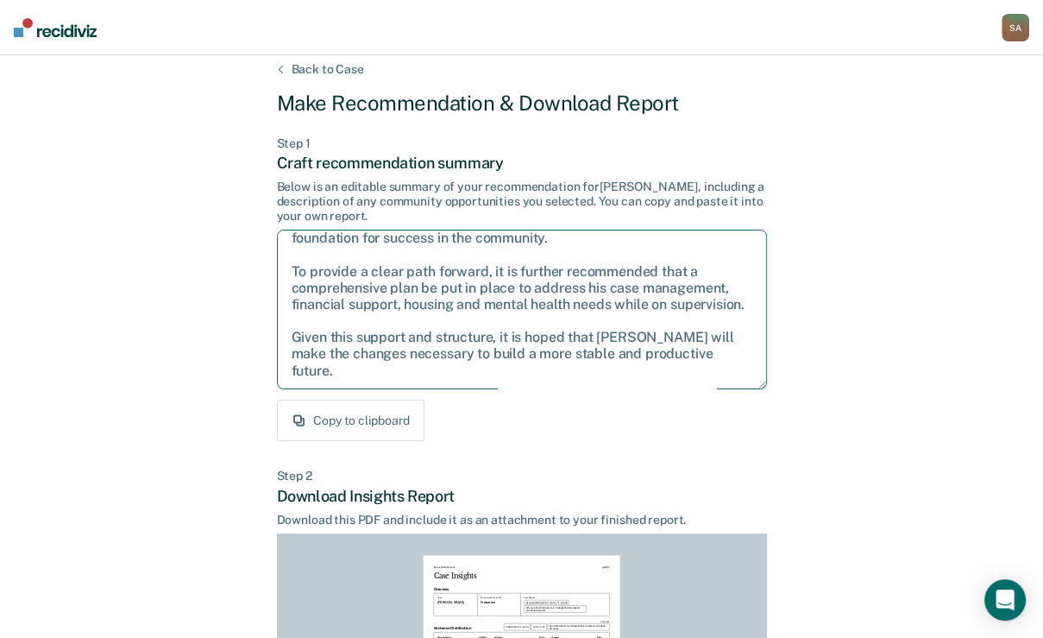
scroll to position [173, 0]
drag, startPoint x: 290, startPoint y: 324, endPoint x: 631, endPoint y: 486, distance: 377.4
click at [631, 442] on div "Step 1 Craft recommendation summary Below is an editable summary of your recomm…" at bounding box center [522, 288] width 490 height 305
